Goal: Task Accomplishment & Management: Use online tool/utility

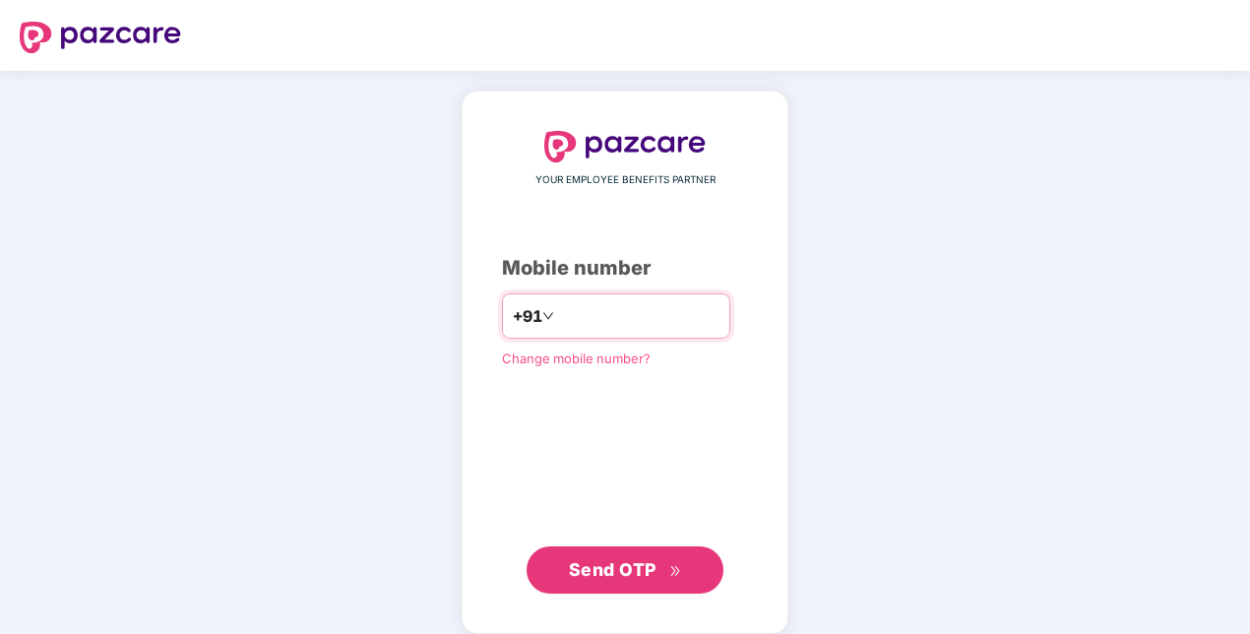
click at [649, 294] on div "+91" at bounding box center [616, 315] width 228 height 45
click at [591, 319] on input "number" at bounding box center [638, 315] width 161 height 31
type input "**********"
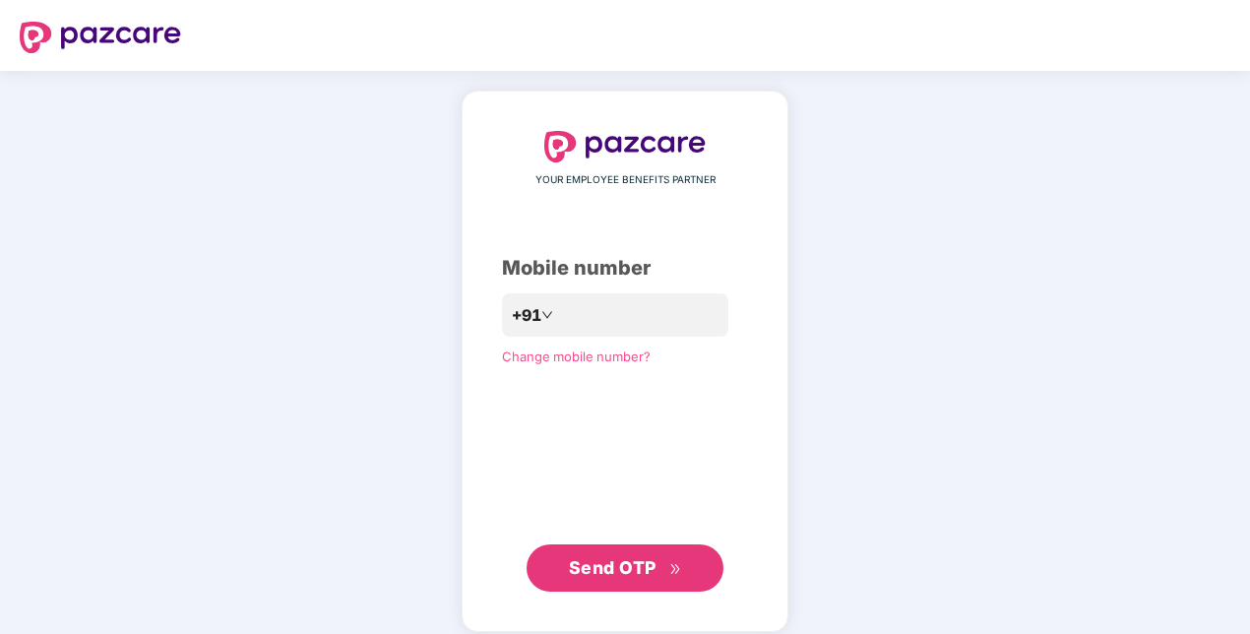
click at [622, 562] on span "Send OTP" at bounding box center [613, 567] width 88 height 21
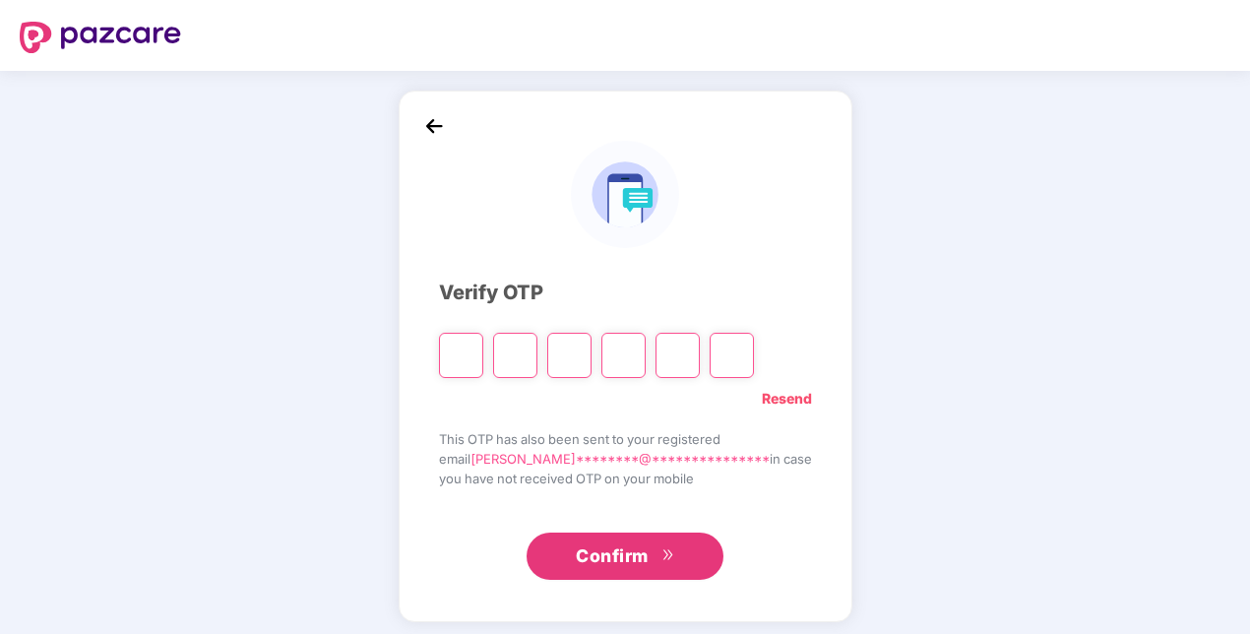
type input "*"
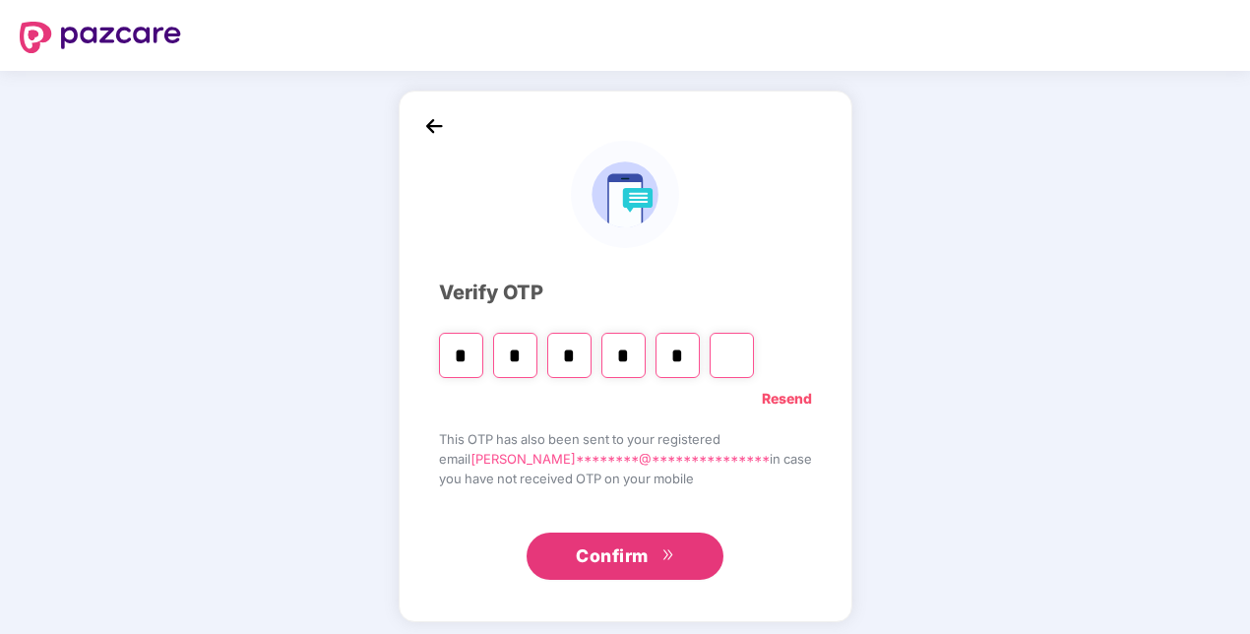
type input "*"
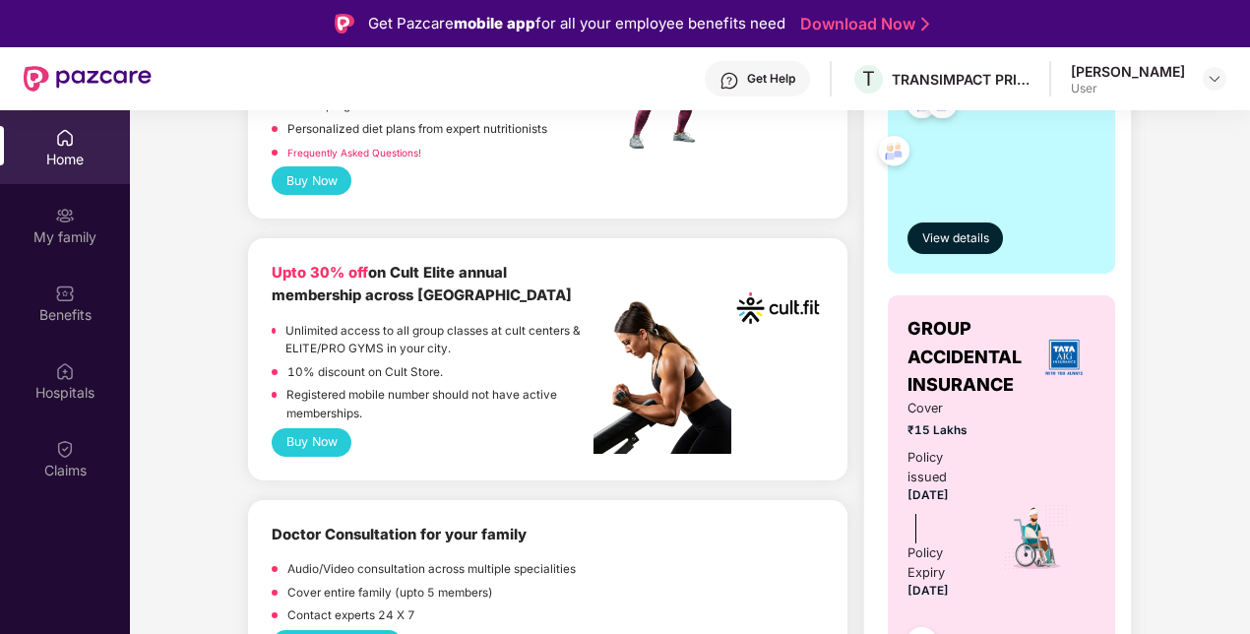
scroll to position [984, 0]
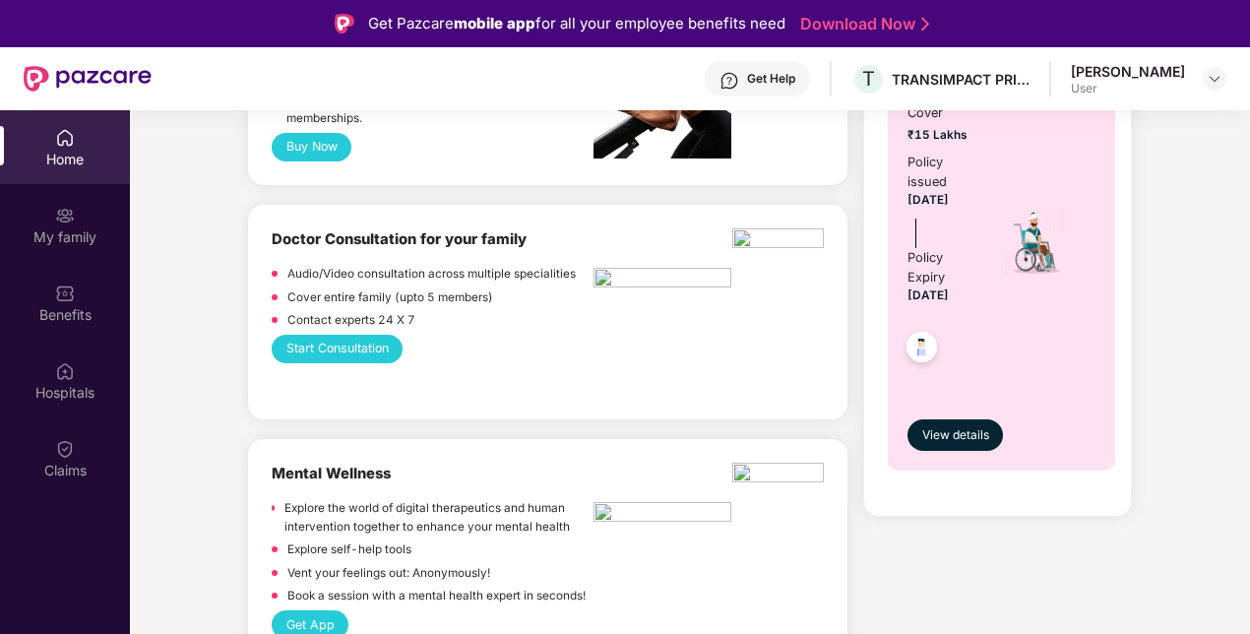
click at [369, 336] on button "Start Consultation" at bounding box center [337, 349] width 131 height 29
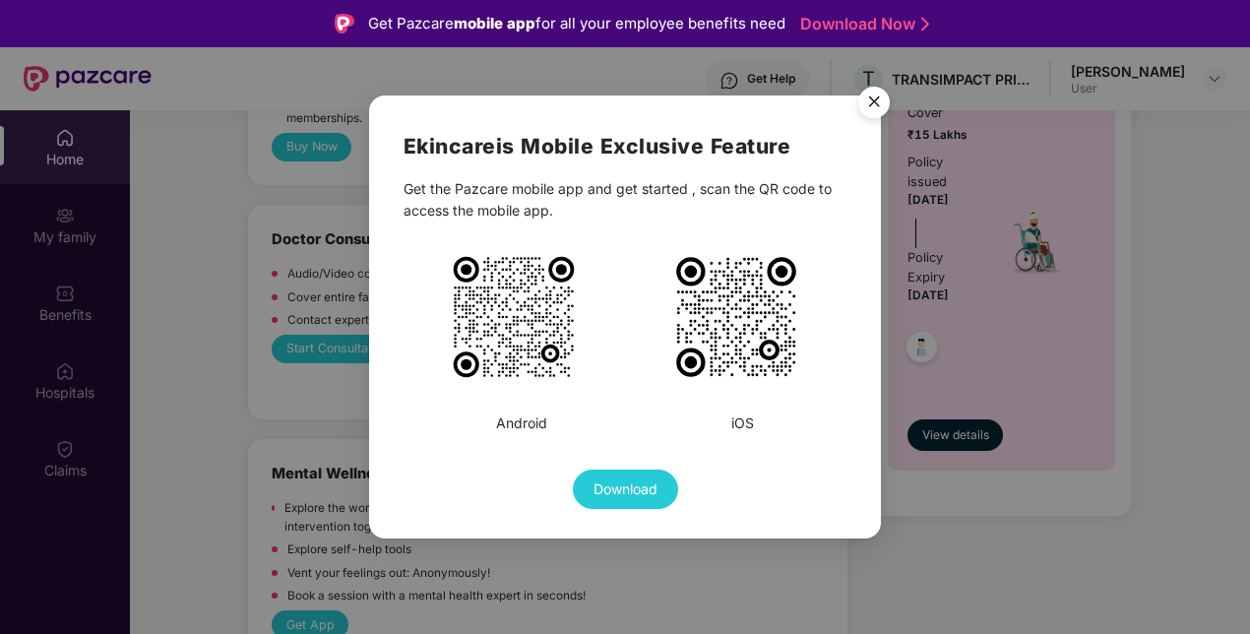
click at [535, 319] on img at bounding box center [514, 317] width 128 height 128
click at [769, 301] on img at bounding box center [736, 317] width 128 height 128
click at [865, 95] on img "Close" at bounding box center [873, 105] width 55 height 55
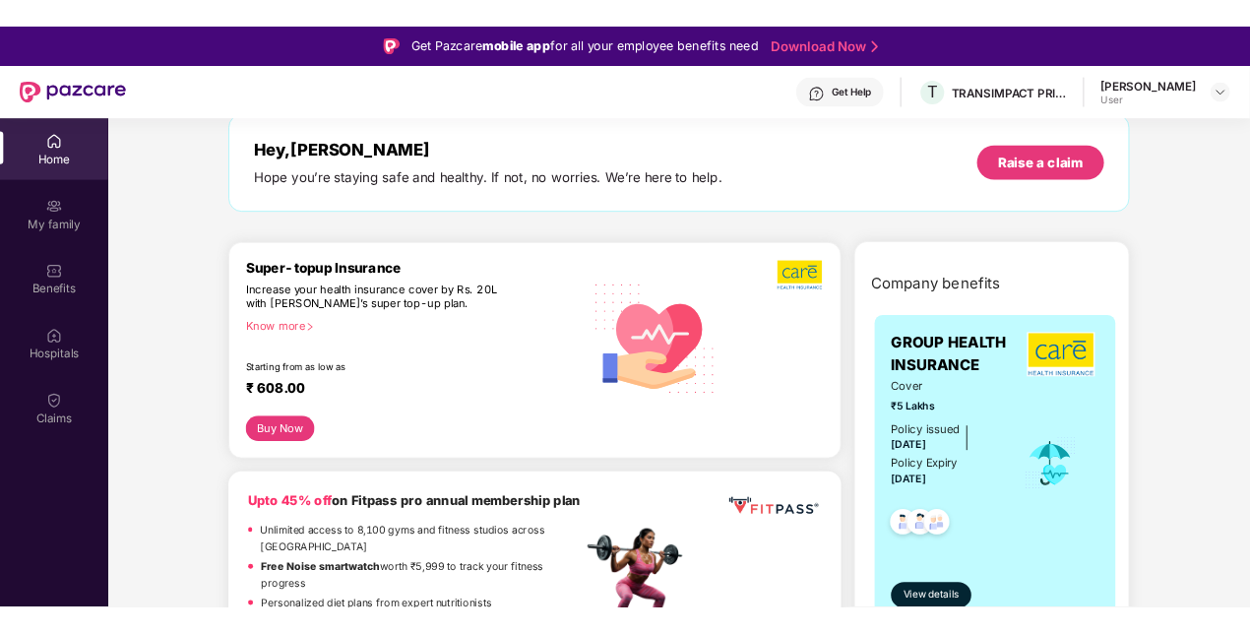
scroll to position [0, 0]
